Goal: Task Accomplishment & Management: Manage account settings

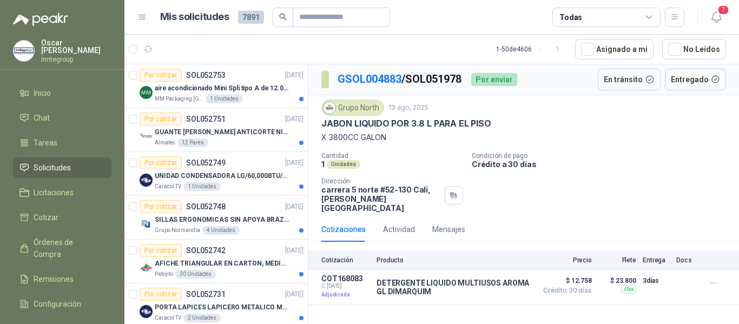
drag, startPoint x: 713, startPoint y: 18, endPoint x: 707, endPoint y: 34, distance: 17.5
click at [713, 18] on icon "button" at bounding box center [716, 17] width 14 height 14
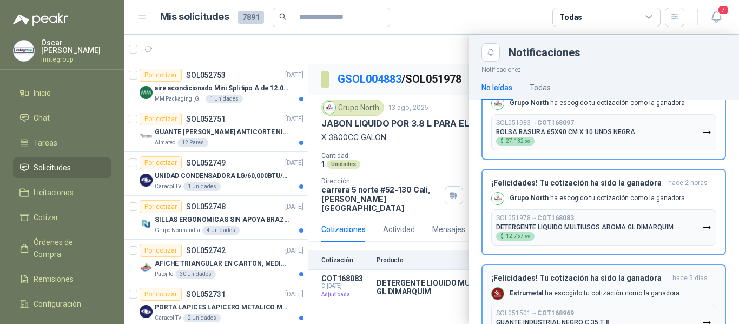
scroll to position [423, 0]
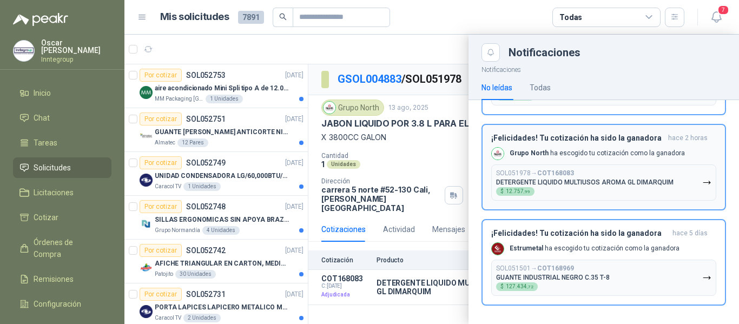
click at [593, 181] on p "DETERGENTE LIQUIDO MULTIUSOS AROMA GL DIMARQUIM" at bounding box center [584, 182] width 177 height 8
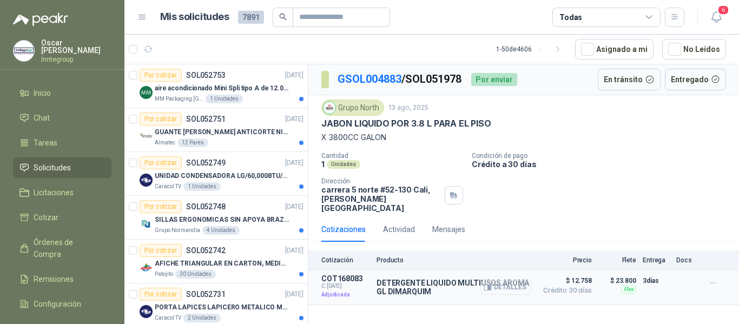
click at [495, 280] on button "Detalles" at bounding box center [505, 287] width 51 height 15
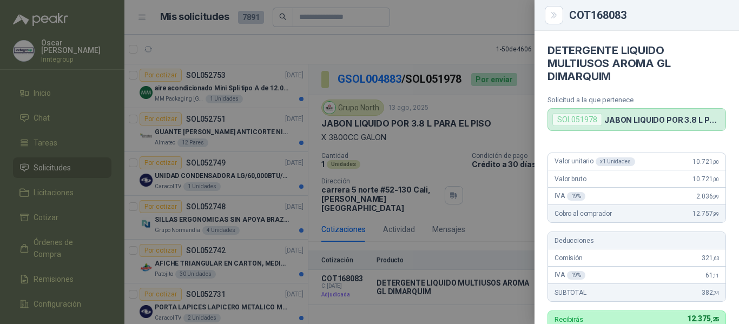
click at [556, 11] on icon "Close" at bounding box center [553, 15] width 9 height 9
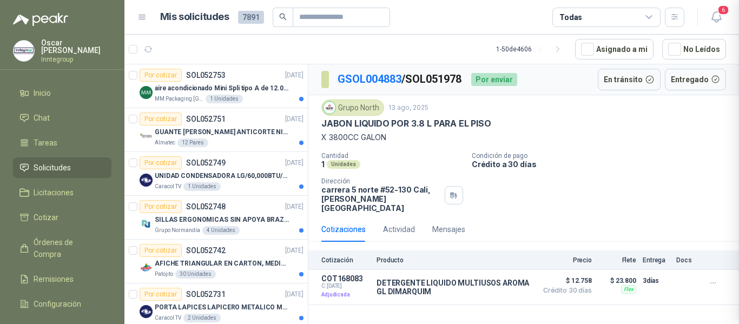
scroll to position [331, 0]
click at [714, 19] on icon "button" at bounding box center [715, 17] width 9 height 10
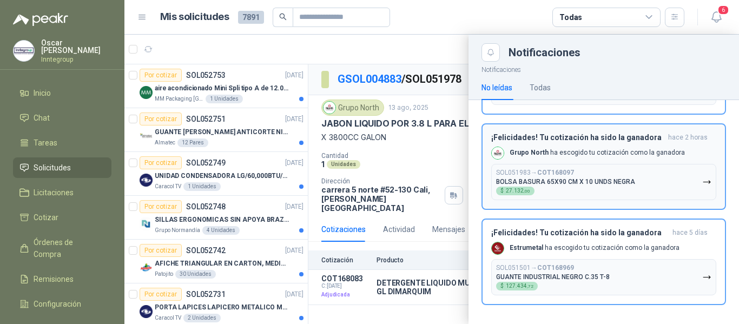
click at [578, 164] on button "SOL051983 → COT168097 BOLSA BASURA 65X90 CM X 10 UNDS NEGRA $ 27.132 ,00" at bounding box center [603, 182] width 225 height 36
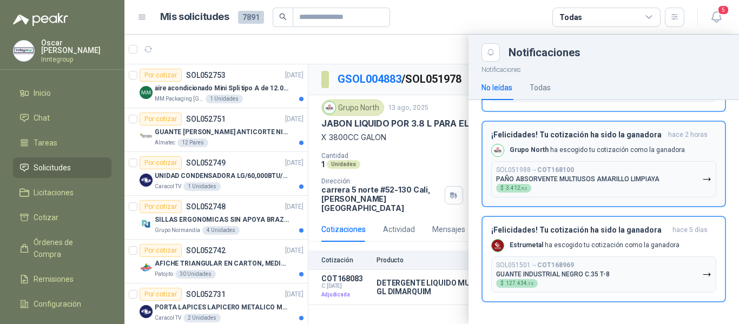
scroll to position [234, 0]
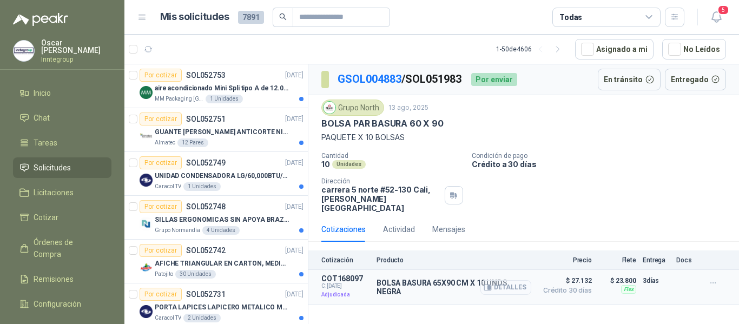
click at [490, 285] on icon "button" at bounding box center [489, 287] width 3 height 4
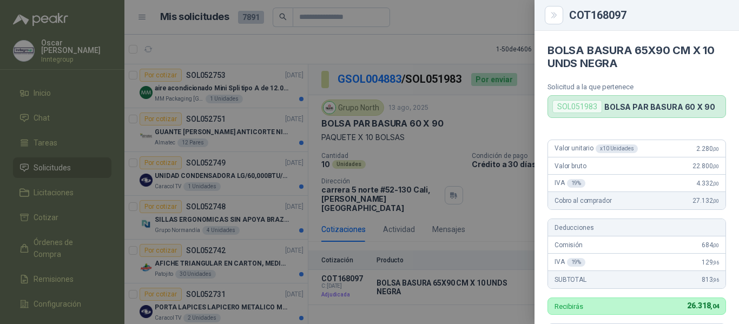
click at [498, 21] on div at bounding box center [369, 162] width 739 height 324
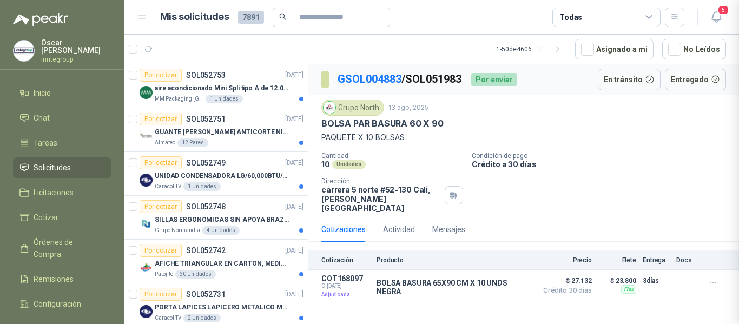
scroll to position [318, 0]
click at [710, 17] on icon "button" at bounding box center [716, 17] width 14 height 14
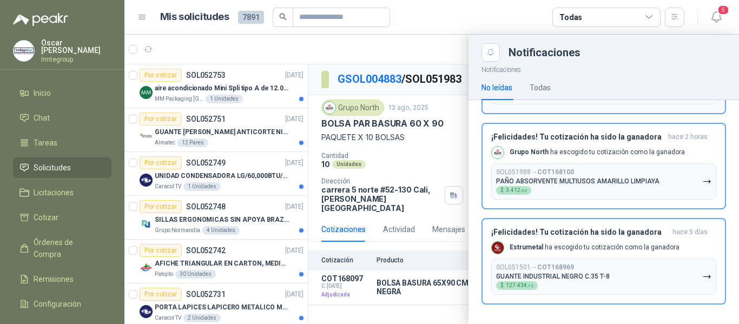
click at [556, 182] on p "PAÑO ABSORVENTE MULTIUSOS AMARILLO LIMPIAYA" at bounding box center [577, 181] width 163 height 8
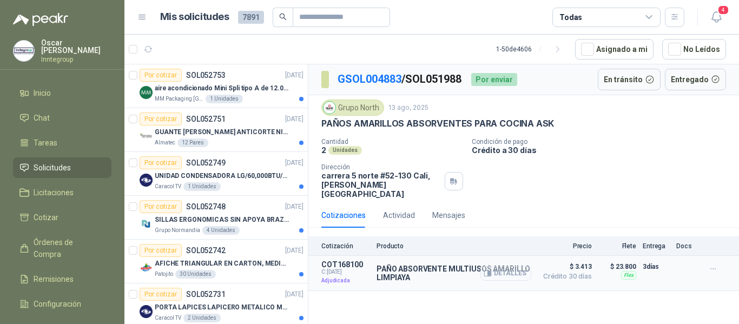
click at [490, 271] on icon "button" at bounding box center [489, 273] width 3 height 4
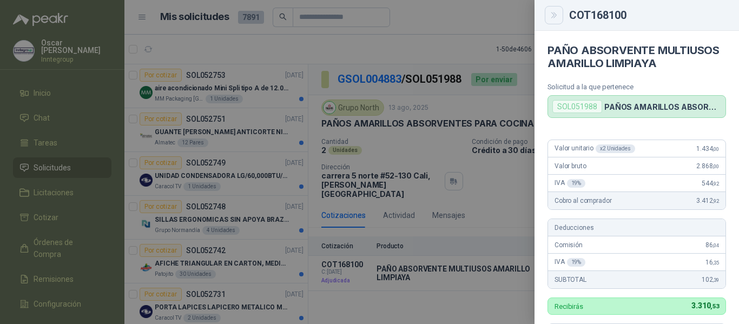
click at [557, 17] on icon "Close" at bounding box center [553, 15] width 9 height 9
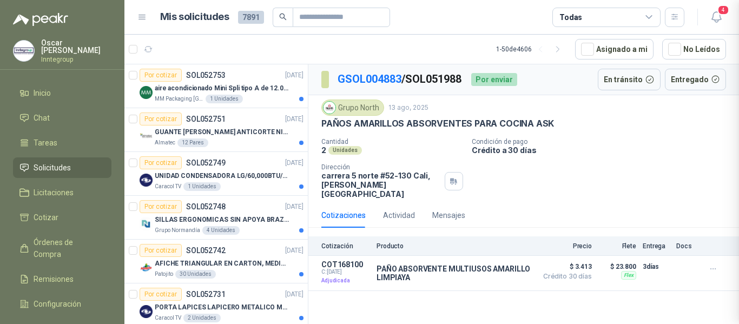
scroll to position [331, 0]
click at [720, 12] on span "4" at bounding box center [723, 10] width 12 height 10
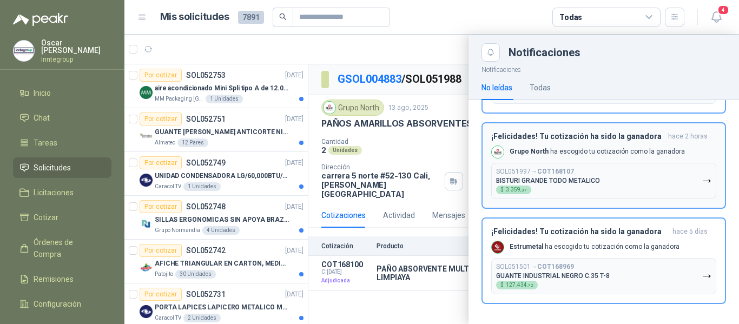
click at [591, 164] on button "SOL051997 → COT168107 BISTURI GRANDE TODO METALICO $ 3.359 ,37" at bounding box center [603, 181] width 225 height 36
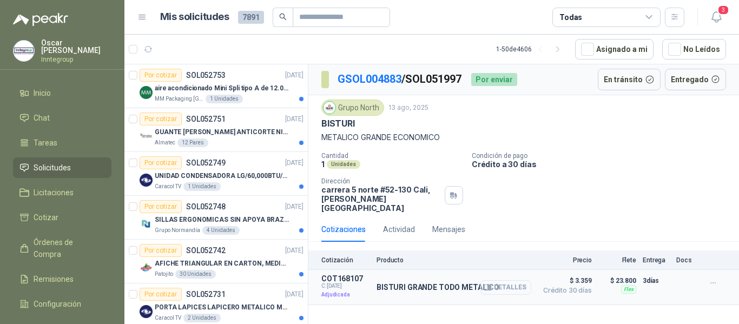
click at [489, 285] on icon "button" at bounding box center [489, 287] width 3 height 4
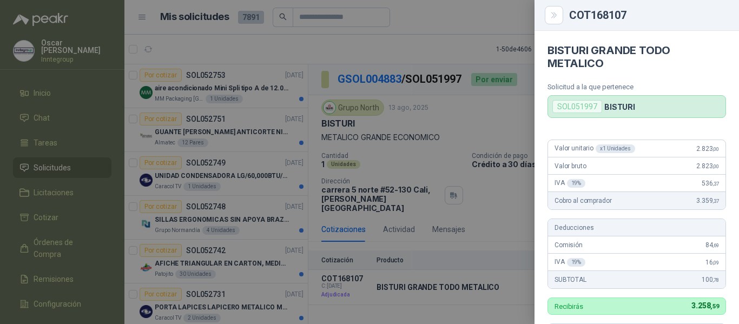
drag, startPoint x: 550, startPoint y: 11, endPoint x: 611, endPoint y: 17, distance: 61.4
click at [551, 11] on icon "Close" at bounding box center [553, 15] width 9 height 9
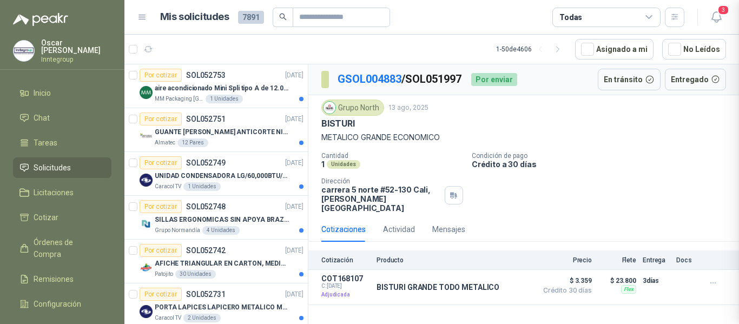
scroll to position [318, 0]
click at [713, 22] on icon "button" at bounding box center [716, 17] width 14 height 14
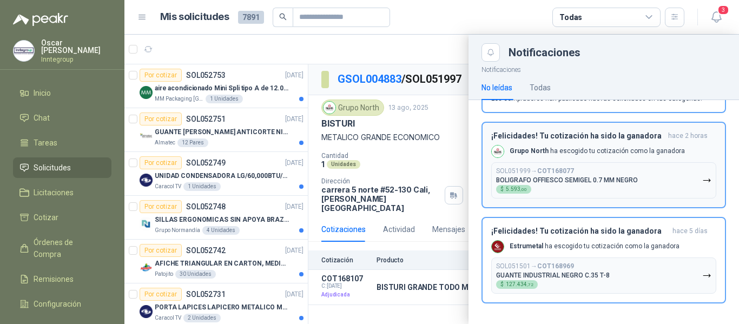
click at [599, 171] on div "SOL051999 → COT168077 BOLIGRAFO OFFIESCO SEMIGEL 0.7 MM NEGRO $ 5.593 ,00" at bounding box center [567, 180] width 142 height 26
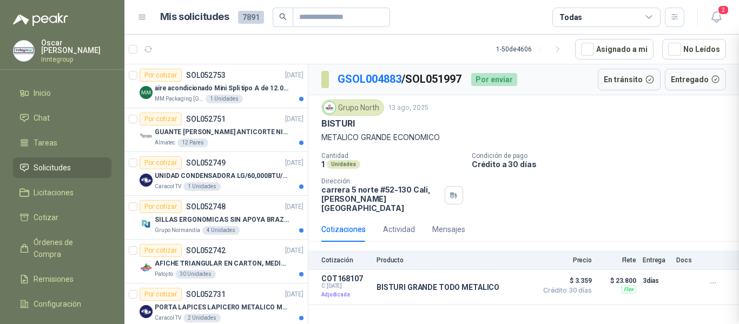
scroll to position [0, 0]
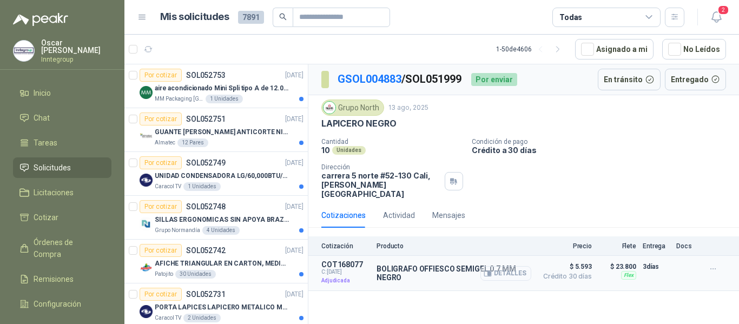
click at [488, 270] on icon "button" at bounding box center [487, 272] width 7 height 5
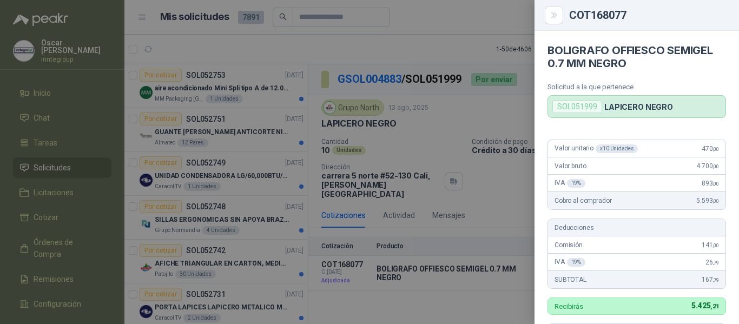
click at [546, 10] on button "Close" at bounding box center [553, 15] width 18 height 18
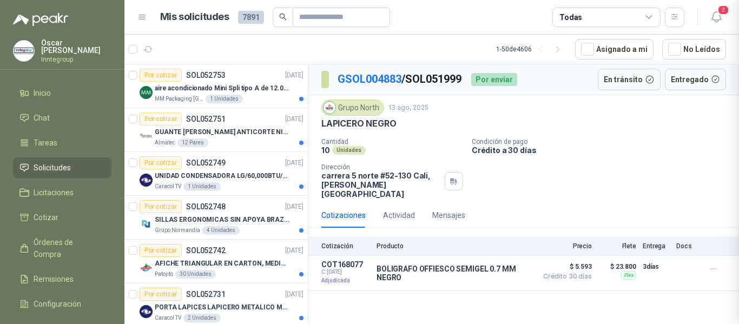
scroll to position [318, 0]
click at [715, 21] on icon "button" at bounding box center [715, 17] width 9 height 10
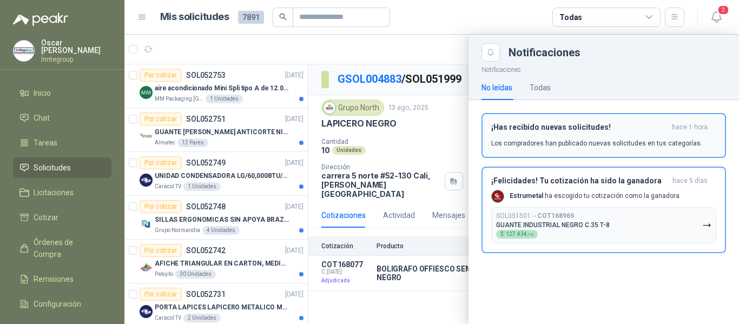
drag, startPoint x: 633, startPoint y: 190, endPoint x: 650, endPoint y: 156, distance: 38.4
click at [633, 190] on div "Estrumetal [PERSON_NAME] tu cotización como la ganadora" at bounding box center [585, 196] width 188 height 13
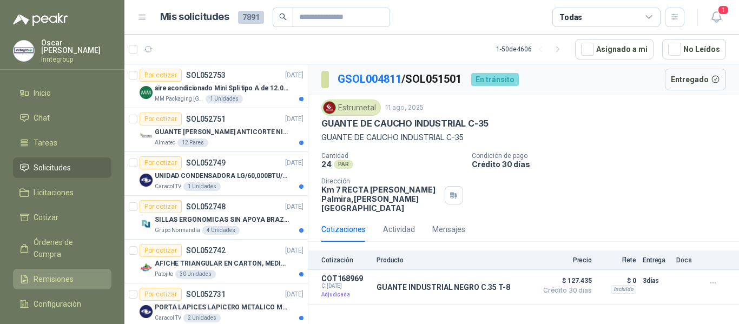
click at [52, 273] on span "Remisiones" at bounding box center [54, 279] width 40 height 12
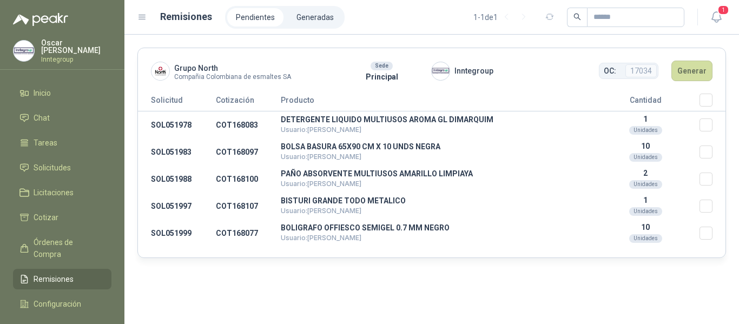
click at [719, 101] on th "Seleccionar/deseleccionar" at bounding box center [712, 103] width 26 height 18
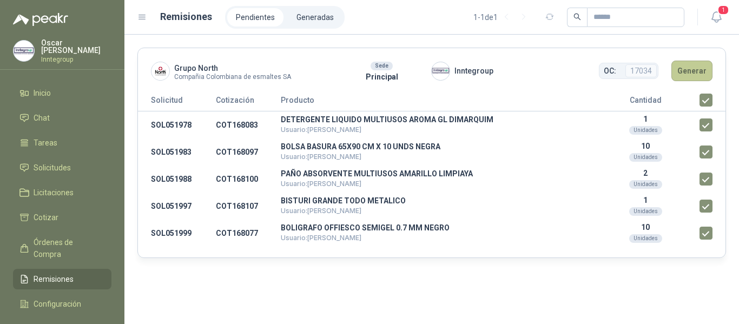
click at [703, 70] on button "Generar" at bounding box center [691, 71] width 41 height 21
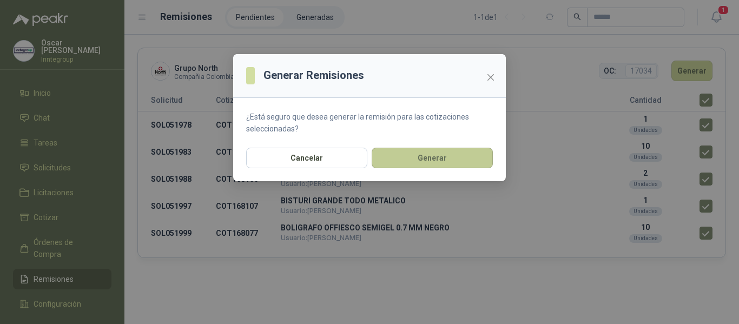
click at [442, 156] on button "Generar" at bounding box center [431, 158] width 121 height 21
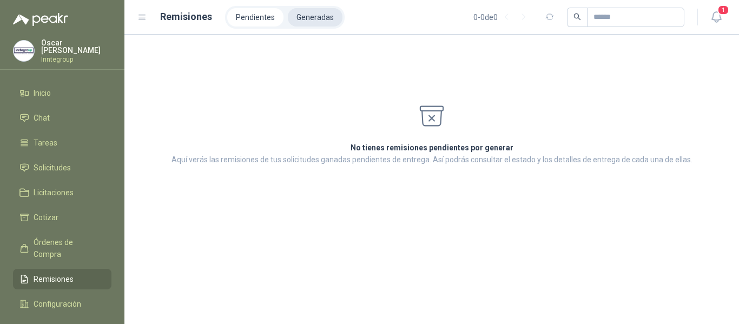
click at [299, 17] on li "Generadas" at bounding box center [315, 17] width 55 height 18
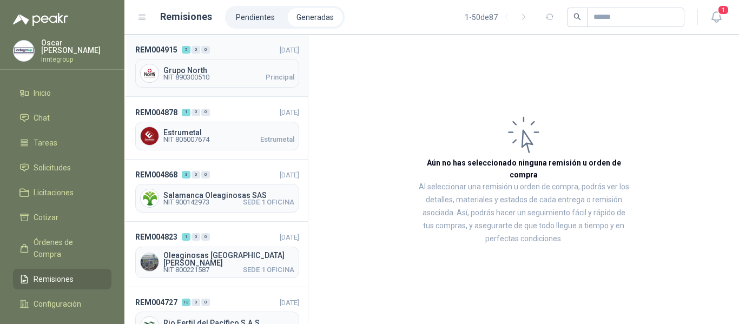
click at [223, 71] on span "Grupo North" at bounding box center [228, 71] width 131 height 8
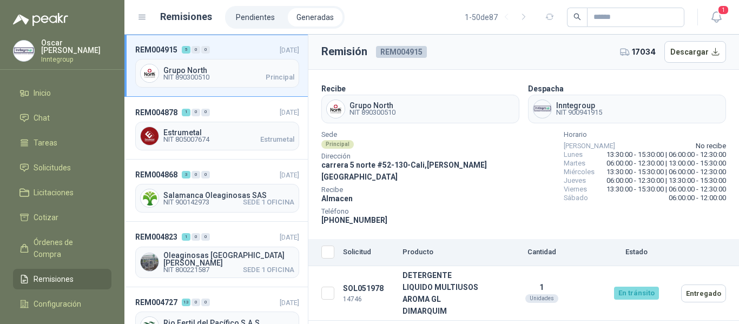
drag, startPoint x: 679, startPoint y: 53, endPoint x: 369, endPoint y: 31, distance: 310.6
click at [676, 52] on button "Descargar" at bounding box center [695, 52] width 62 height 22
